Goal: Navigation & Orientation: Understand site structure

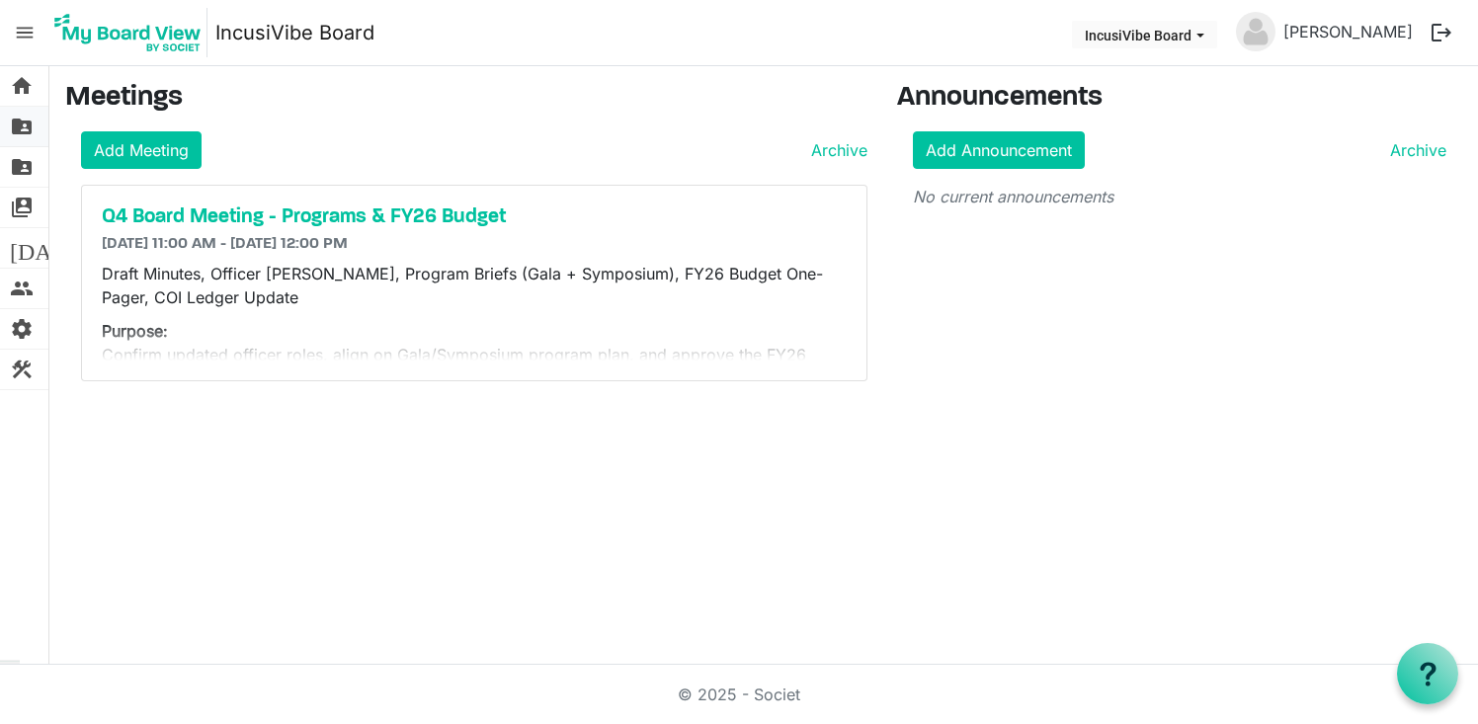
click at [18, 136] on span "folder_shared" at bounding box center [22, 127] width 24 height 40
click at [26, 104] on span "home" at bounding box center [22, 86] width 24 height 40
click at [28, 135] on span "folder_shared" at bounding box center [22, 127] width 24 height 40
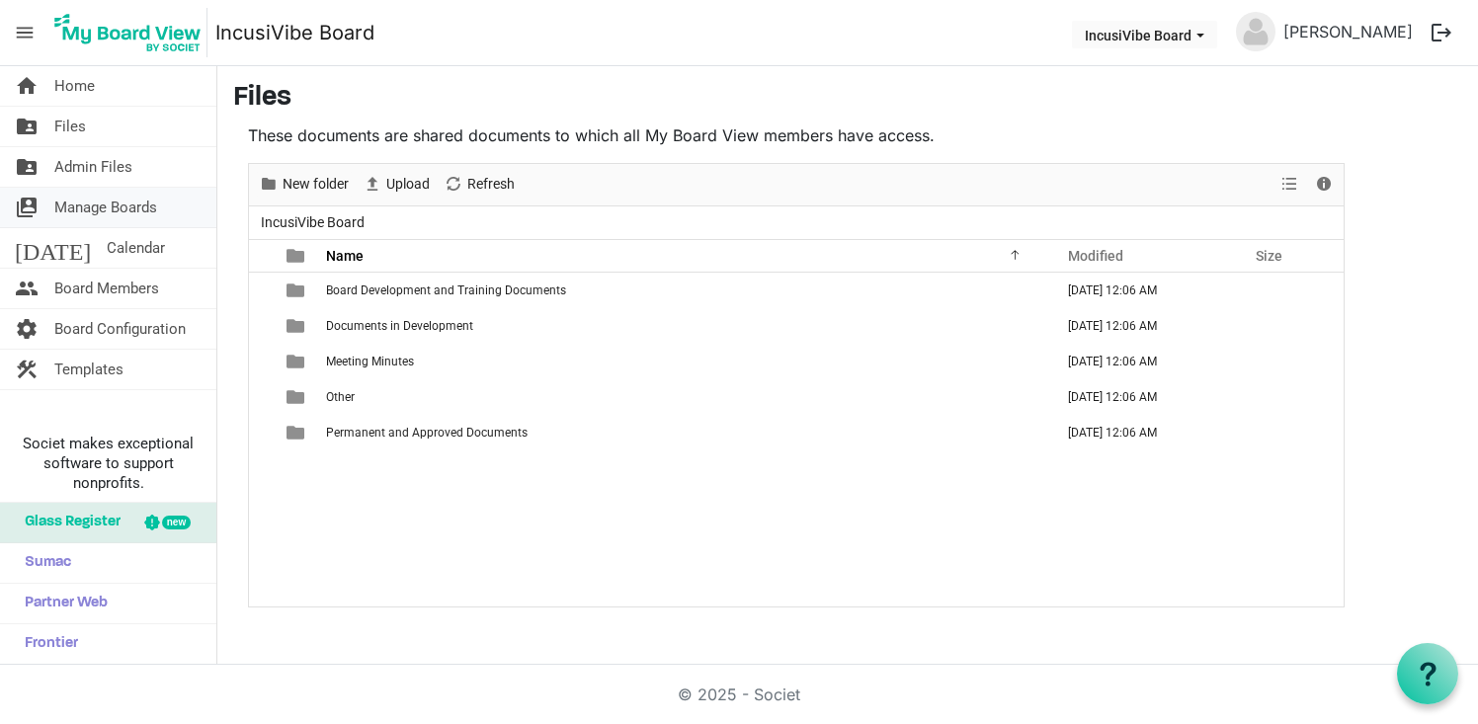
click at [113, 216] on span "Manage Boards" at bounding box center [105, 208] width 103 height 40
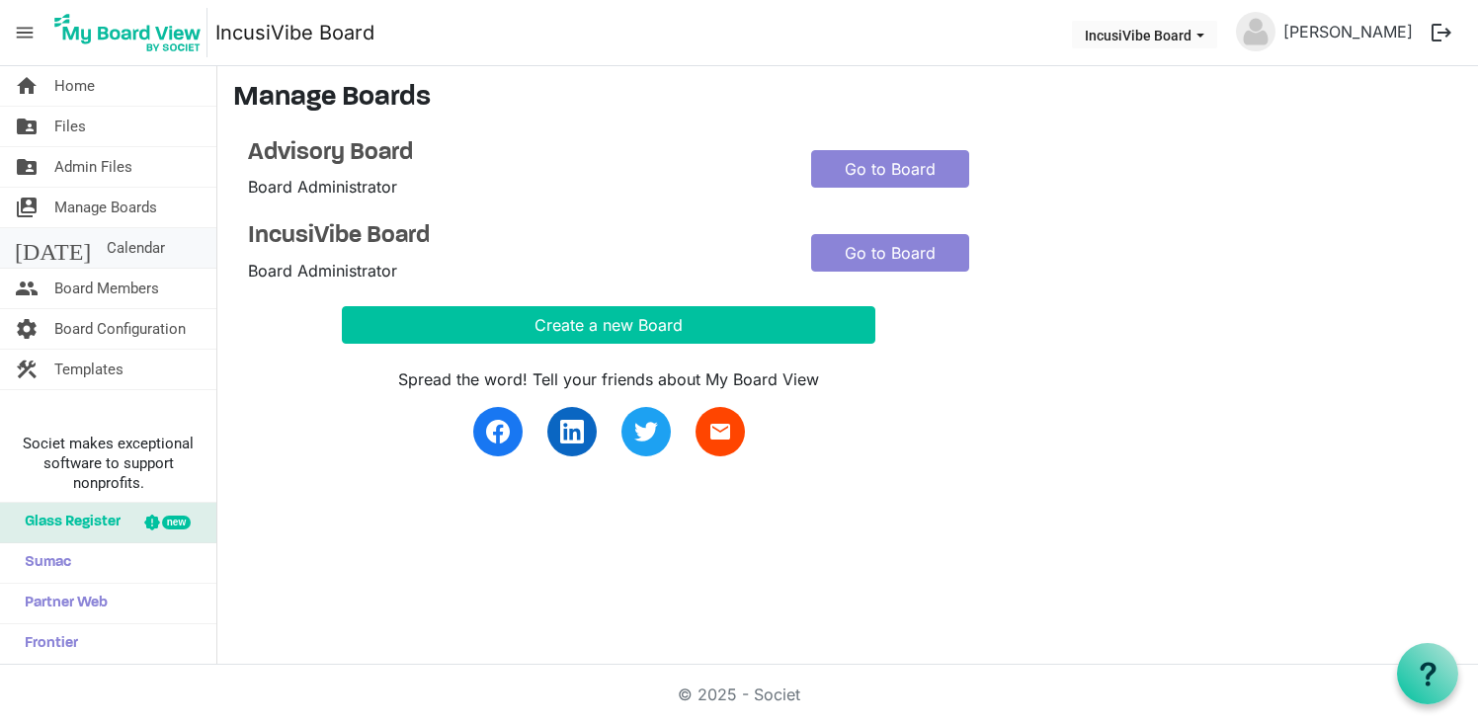
click at [107, 248] on span "Calendar" at bounding box center [136, 248] width 58 height 40
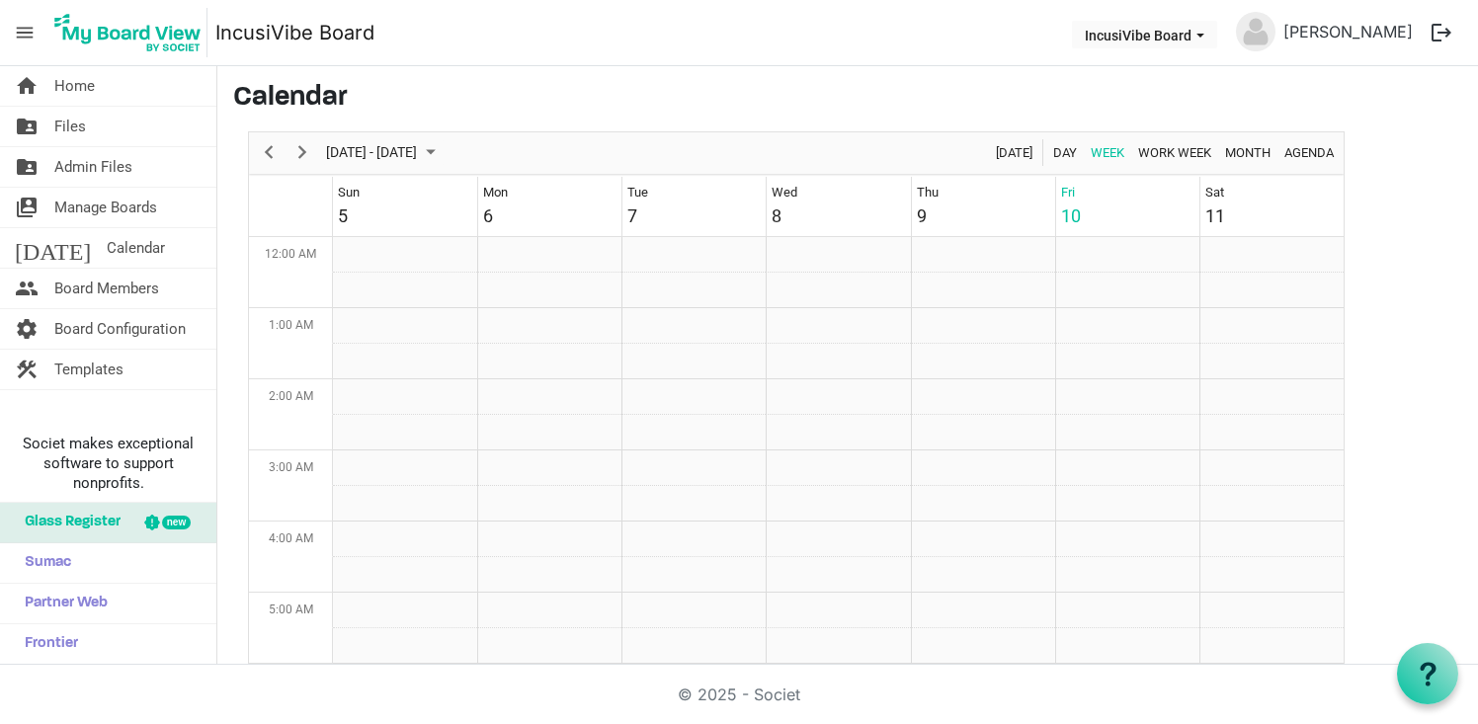
scroll to position [640, 0]
click at [122, 281] on span "Board Members" at bounding box center [106, 289] width 105 height 40
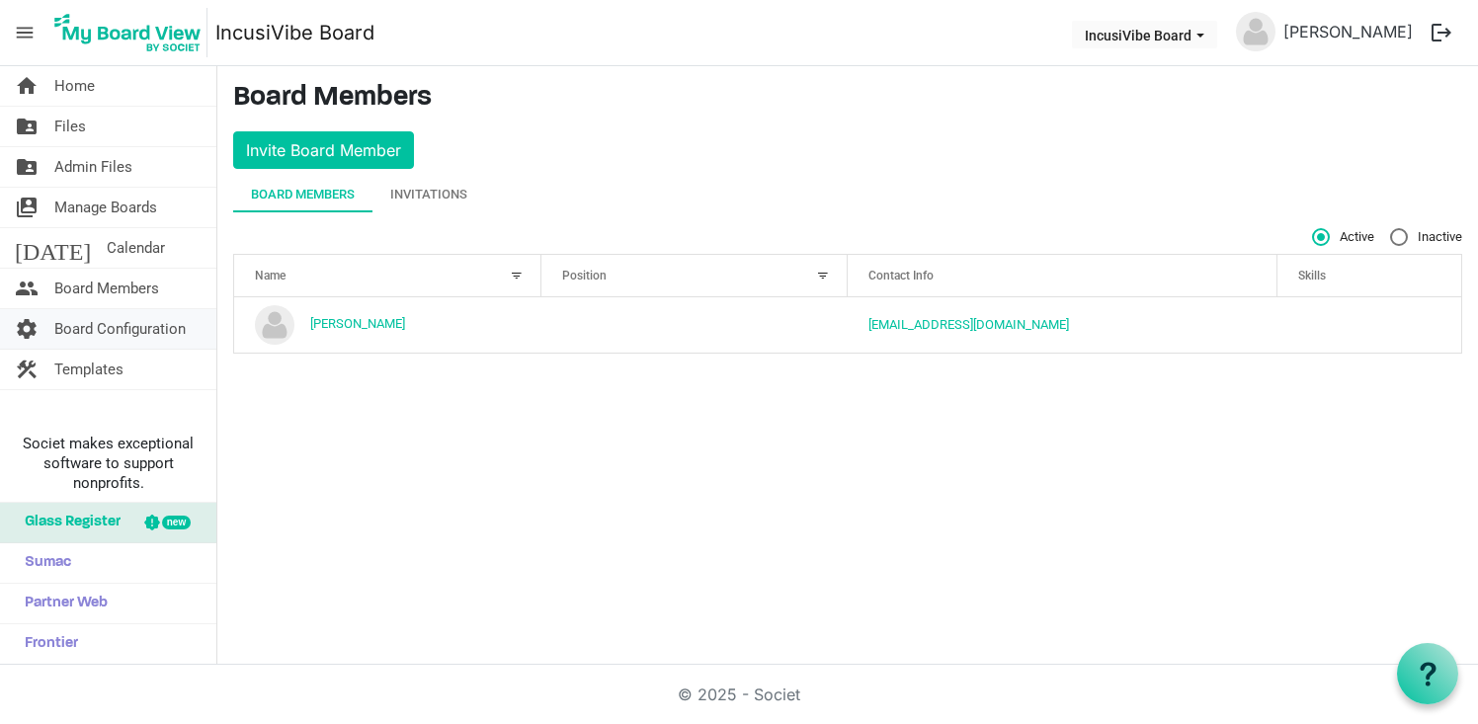
click at [118, 325] on span "Board Configuration" at bounding box center [119, 329] width 131 height 40
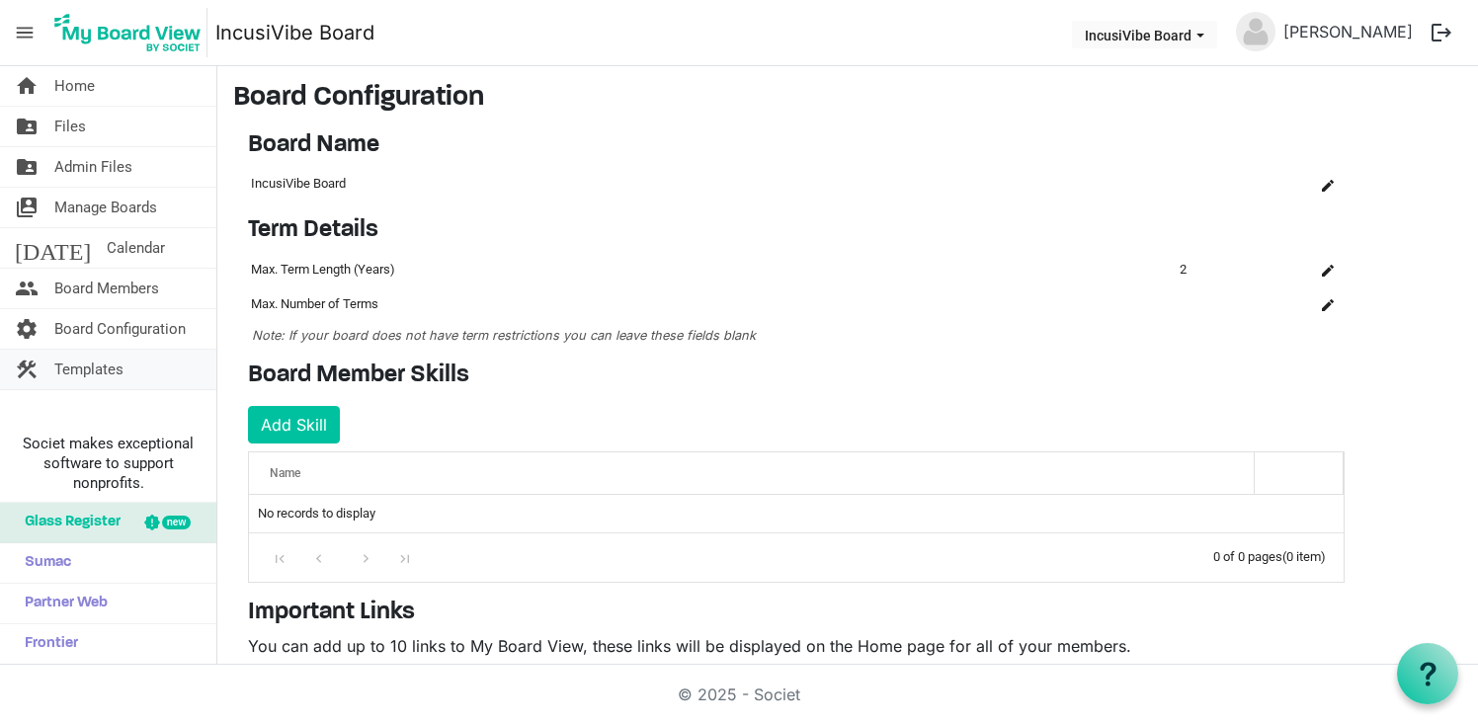
click at [118, 370] on span "Templates" at bounding box center [88, 370] width 69 height 40
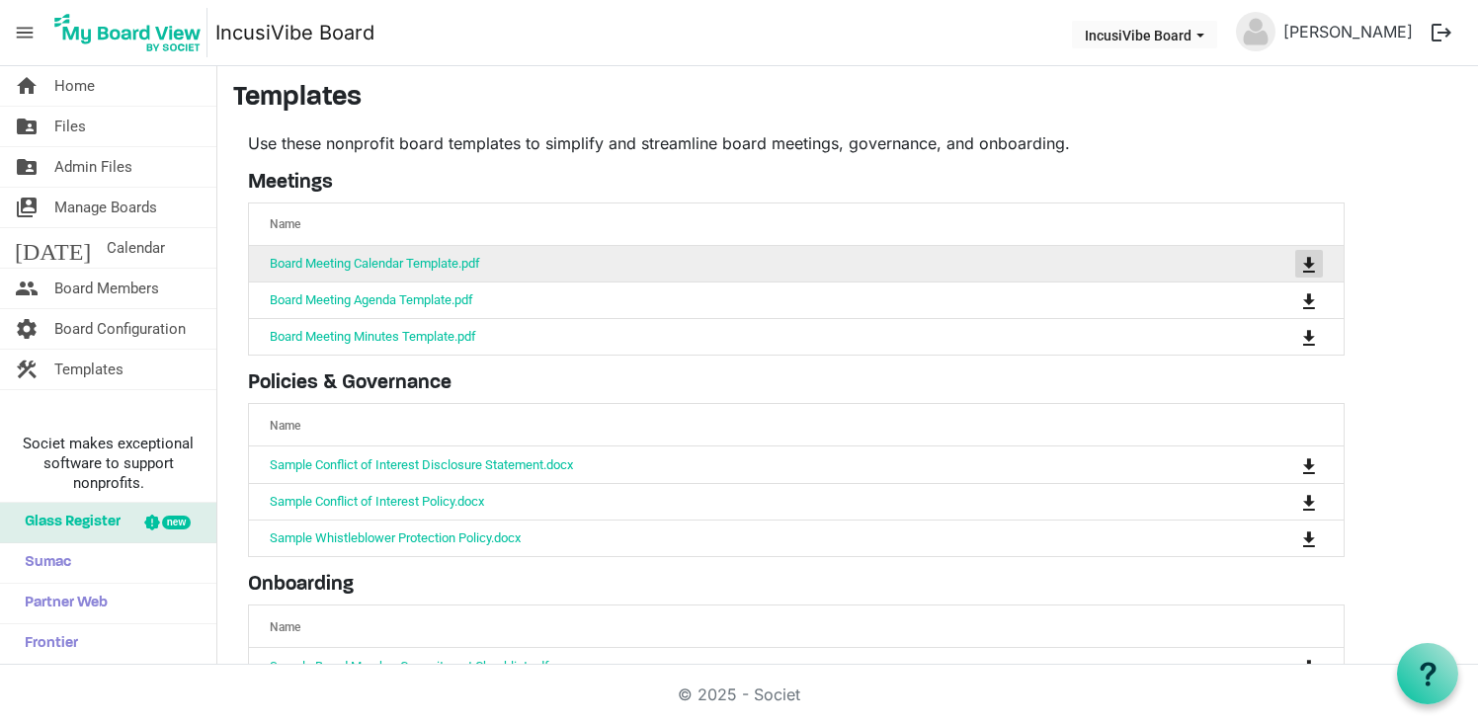
click at [1310, 264] on span "is Command column column header" at bounding box center [1309, 265] width 12 height 16
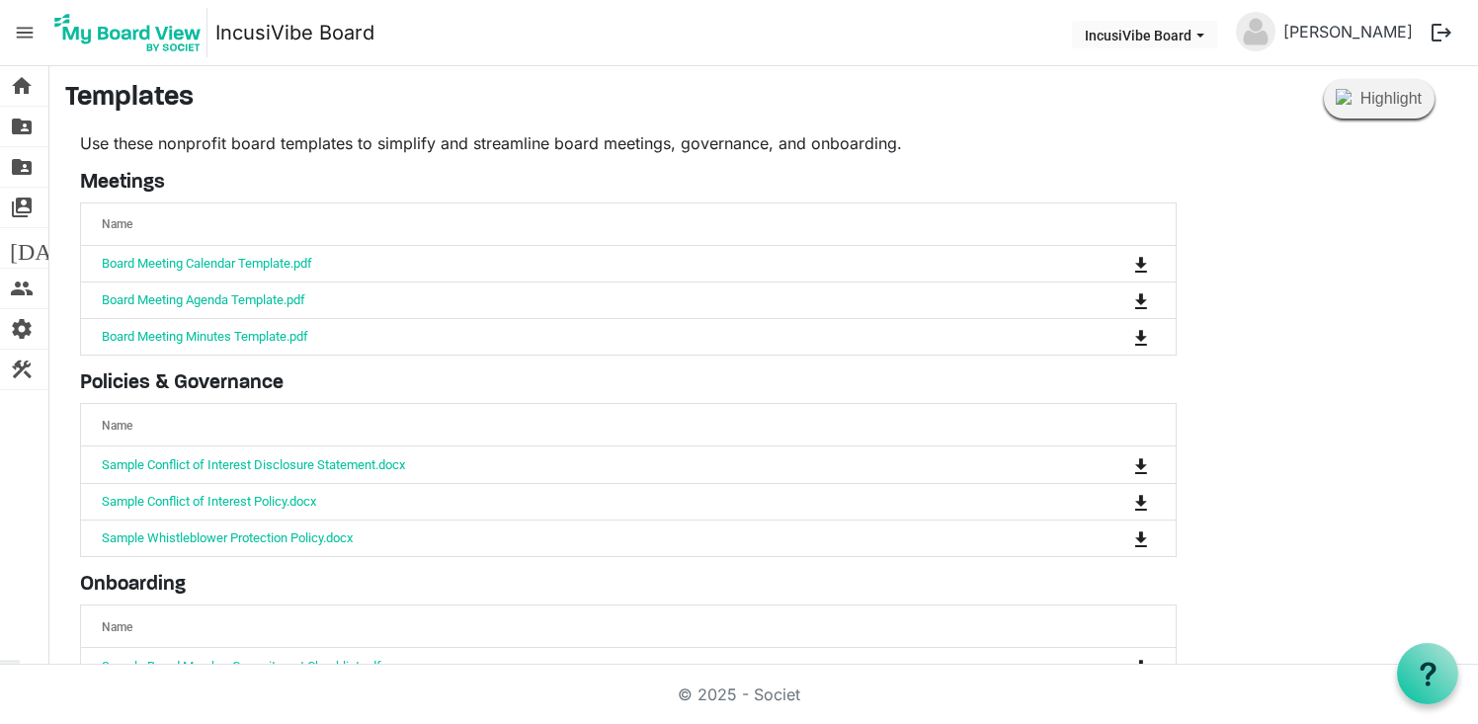
click at [367, 579] on h5 "Onboarding" at bounding box center [628, 585] width 1097 height 24
